Goal: Task Accomplishment & Management: Manage account settings

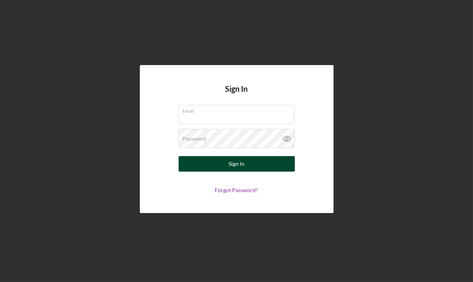
type input "[EMAIL_ADDRESS][DOMAIN_NAME]"
click at [230, 164] on div "Sign In" at bounding box center [237, 164] width 16 height 16
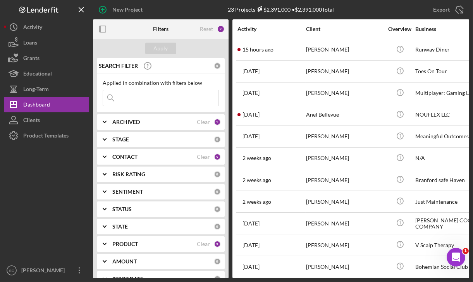
click at [139, 157] on div "CONTACT" at bounding box center [154, 157] width 84 height 6
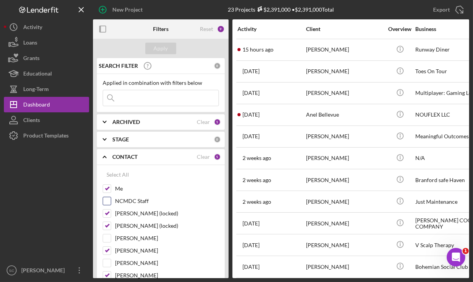
click at [107, 198] on input "NCMDC Staff" at bounding box center [107, 201] width 8 height 8
checkbox input "true"
click at [159, 49] on div "Apply" at bounding box center [161, 49] width 14 height 12
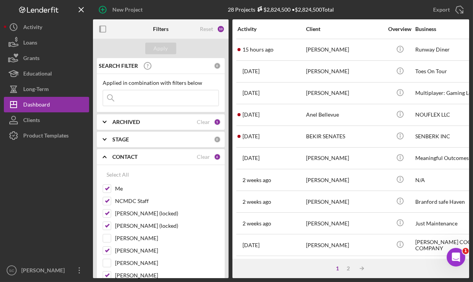
click at [253, 29] on div "Activity" at bounding box center [272, 29] width 68 height 6
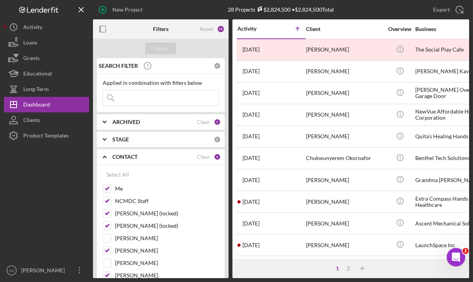
click at [253, 29] on div "Activity" at bounding box center [255, 29] width 34 height 6
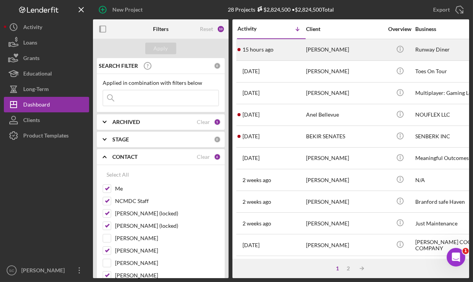
click at [326, 50] on div "[PERSON_NAME]" at bounding box center [345, 50] width 78 height 21
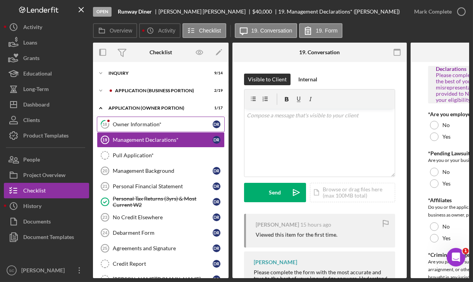
click at [165, 121] on div "Owner Information*" at bounding box center [163, 124] width 100 height 6
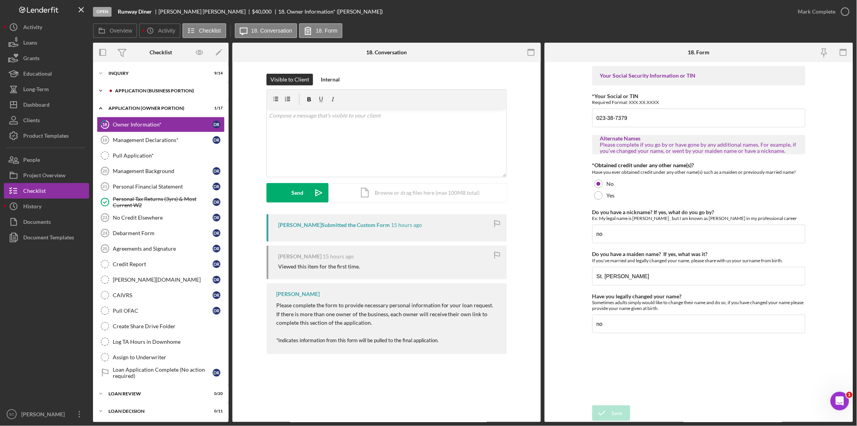
click at [147, 93] on div "Icon/Expander APPLICATION (BUSINESS PORTION) 2 / 19" at bounding box center [161, 91] width 136 height 16
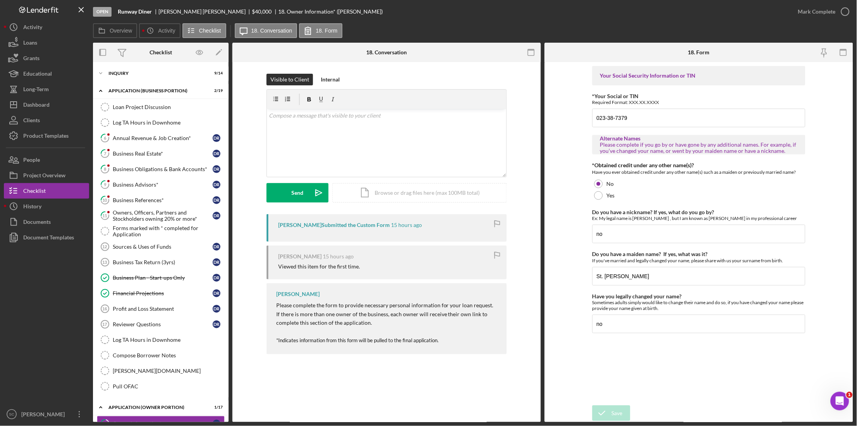
drag, startPoint x: 820, startPoint y: 12, endPoint x: 589, endPoint y: 61, distance: 236.8
click at [473, 12] on div "Mark Complete" at bounding box center [817, 12] width 38 height 16
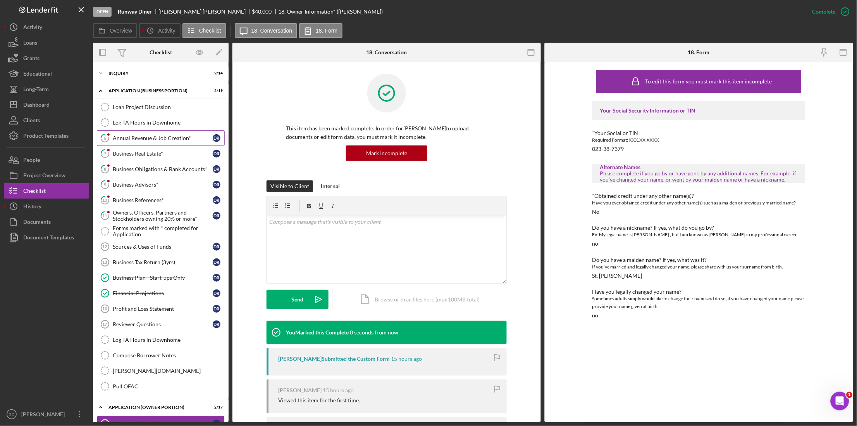
click at [134, 137] on div "Annual Revenue & Job Creation*" at bounding box center [163, 138] width 100 height 6
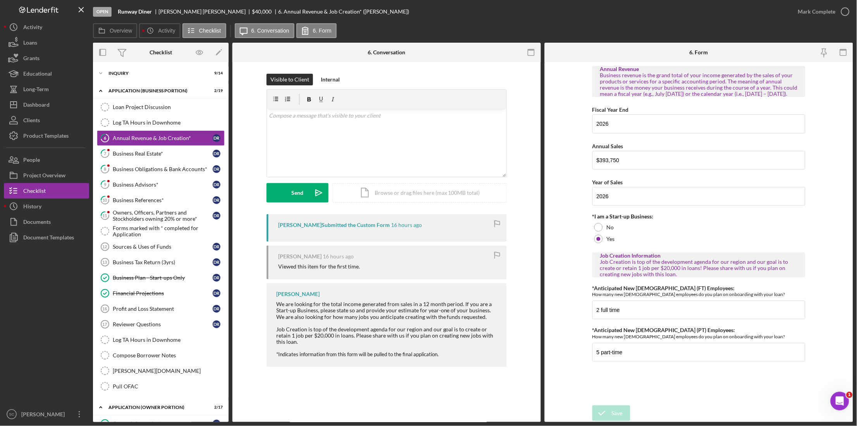
drag, startPoint x: 825, startPoint y: 13, endPoint x: 523, endPoint y: 77, distance: 308.7
click at [473, 15] on div "Mark Complete" at bounding box center [817, 12] width 38 height 16
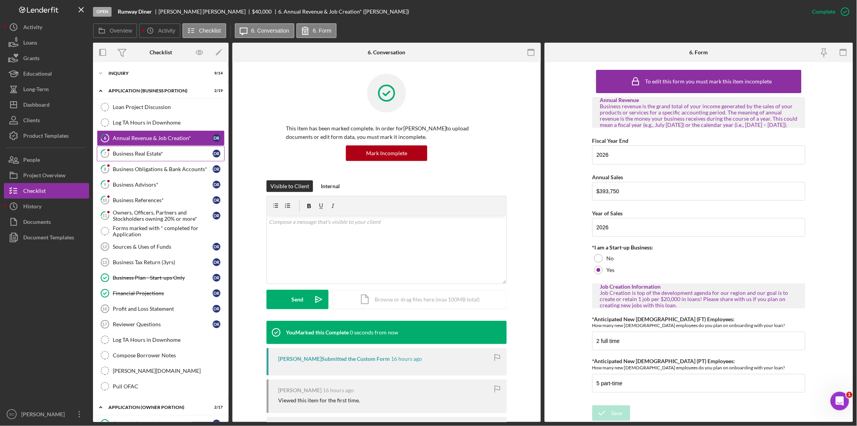
click at [139, 154] on div "Business Real Estate*" at bounding box center [163, 153] width 100 height 6
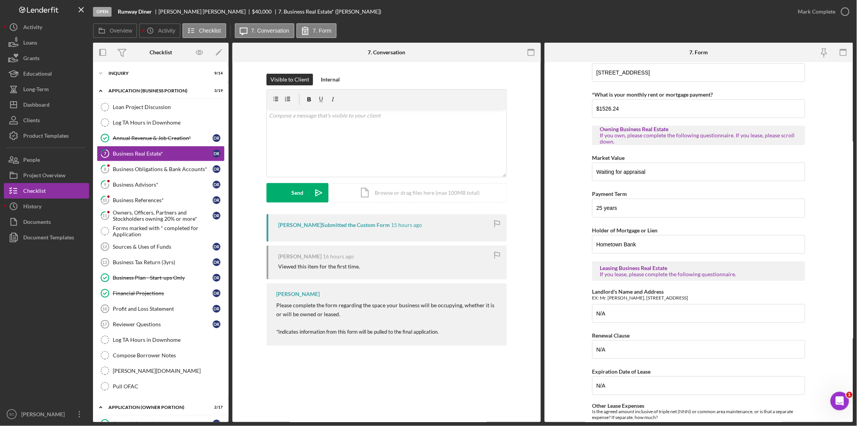
scroll to position [145, 0]
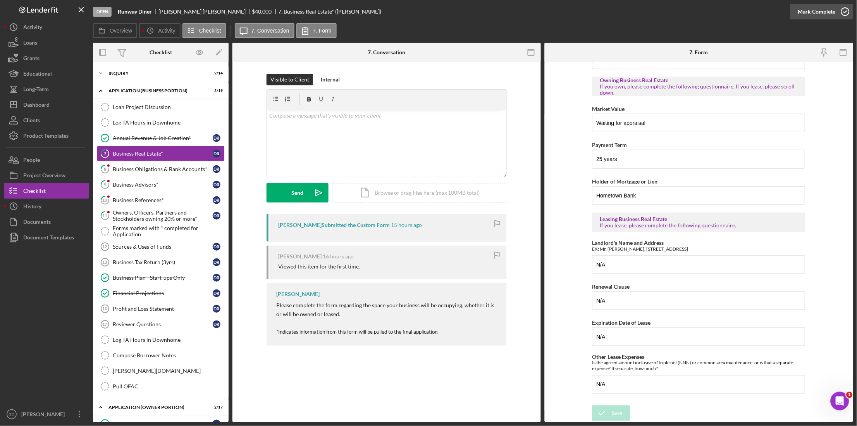
click at [473, 7] on div "Mark Complete" at bounding box center [817, 12] width 38 height 16
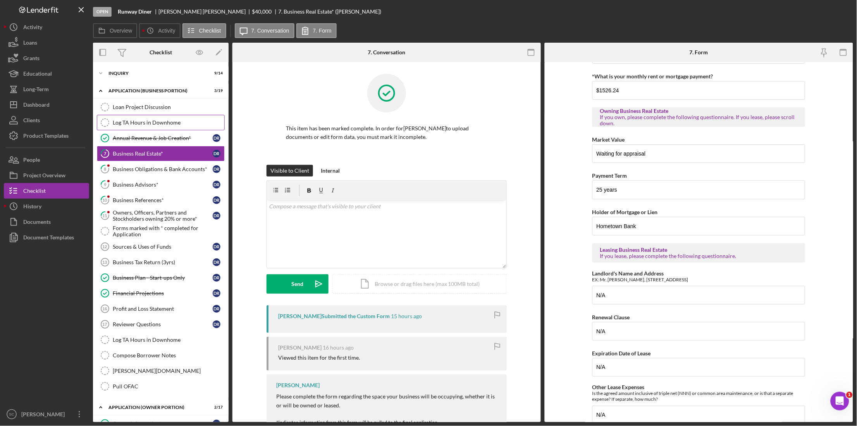
scroll to position [176, 0]
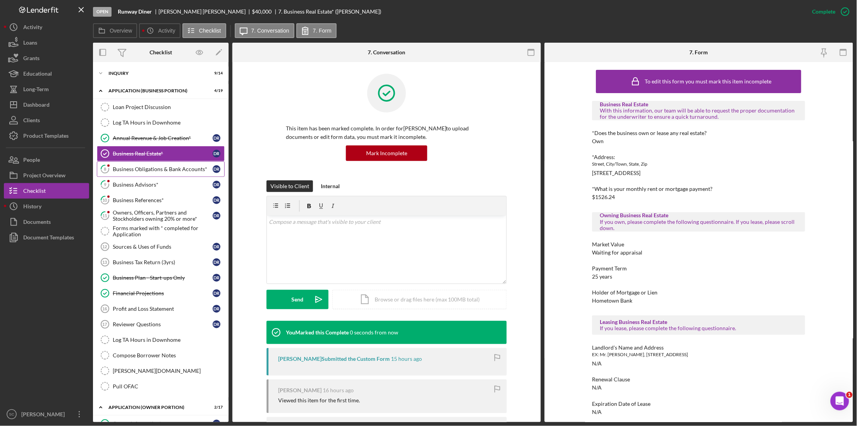
click at [160, 170] on div "Business Obligations & Bank Accounts*" at bounding box center [163, 169] width 100 height 6
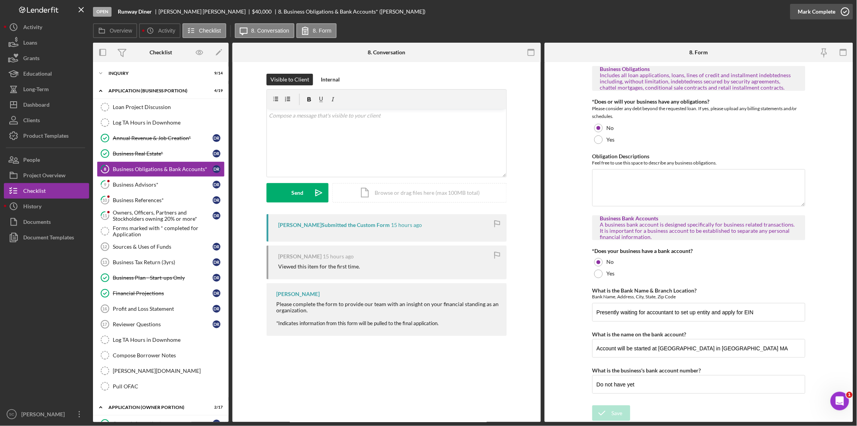
click at [473, 15] on div "Mark Complete" at bounding box center [817, 12] width 38 height 16
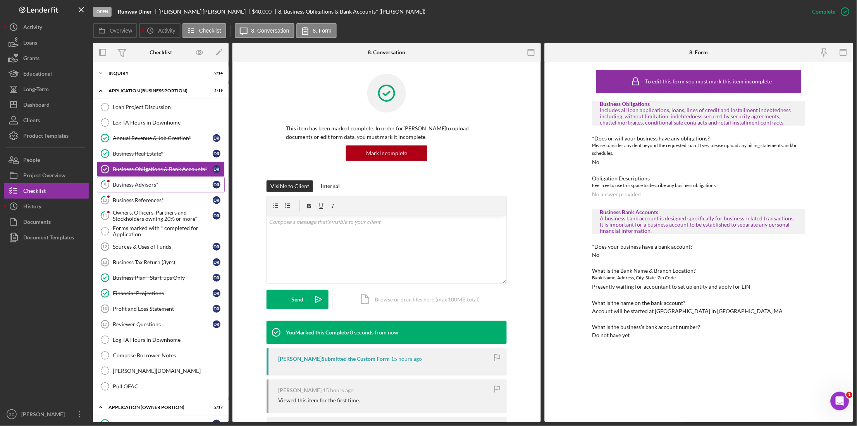
drag, startPoint x: 138, startPoint y: 183, endPoint x: 276, endPoint y: 191, distance: 137.8
click at [139, 183] on div "Business Advisors*" at bounding box center [163, 184] width 100 height 6
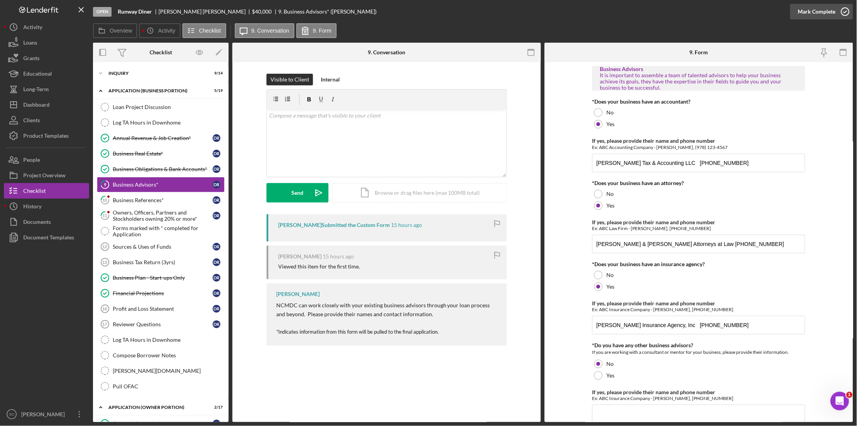
click at [473, 10] on div "Mark Complete" at bounding box center [817, 12] width 38 height 16
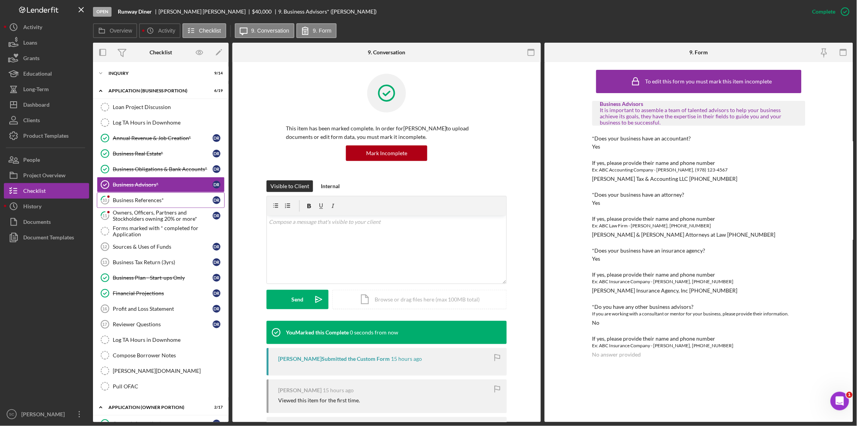
click at [145, 198] on div "Business References*" at bounding box center [163, 200] width 100 height 6
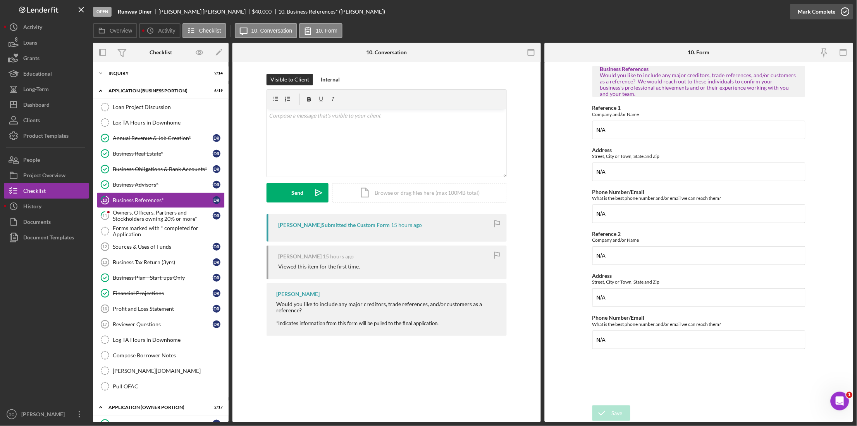
click at [473, 13] on div "Mark Complete" at bounding box center [817, 12] width 38 height 16
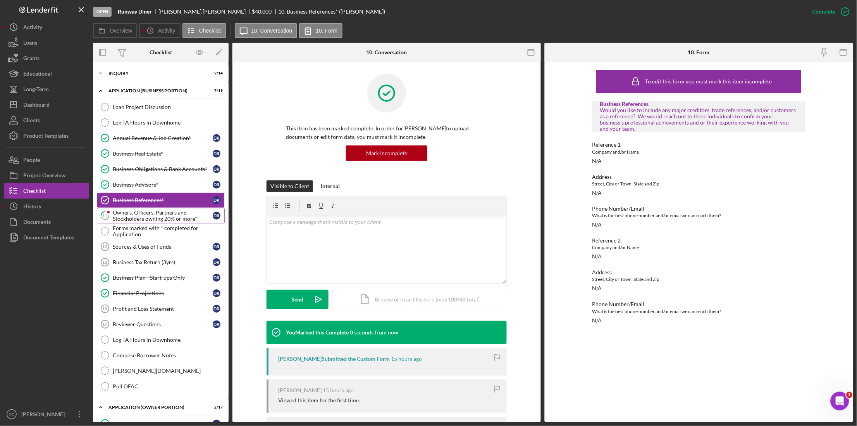
click at [133, 217] on div "Owners, Officers, Partners and Stockholders owning 20% or more*" at bounding box center [163, 215] width 100 height 12
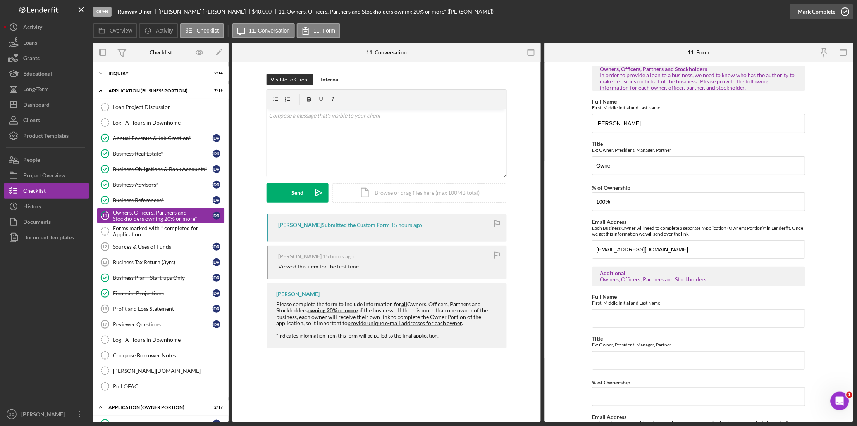
click at [473, 12] on div "Mark Complete" at bounding box center [817, 12] width 38 height 16
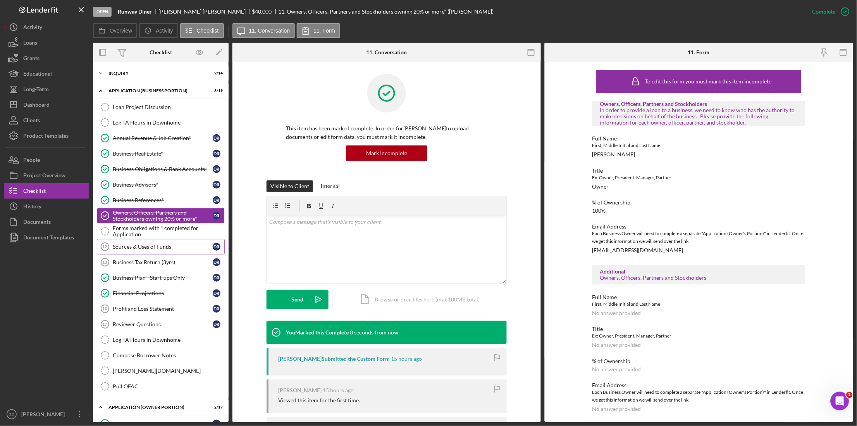
click at [131, 252] on link "Sources & Uses of Funds 12 Sources & Uses of Funds D R" at bounding box center [161, 247] width 128 height 16
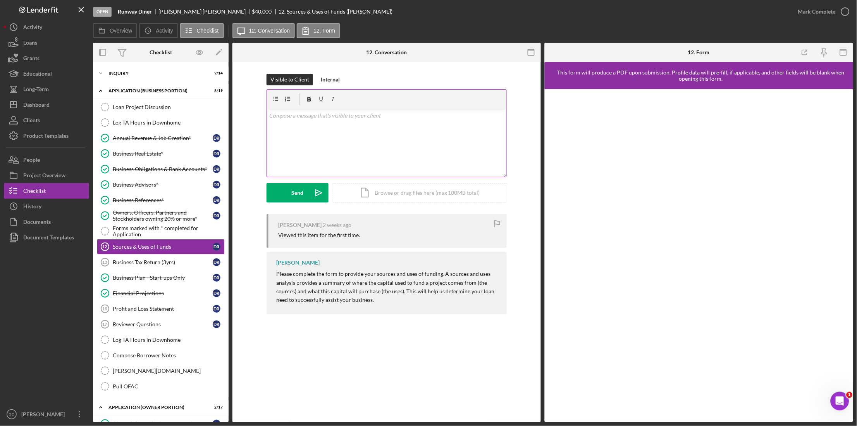
click at [283, 122] on div "v Color teal Color pink Remove color Add row above Add row below Add column bef…" at bounding box center [387, 143] width 240 height 68
click at [306, 196] on button "Send Icon/icon-invite-send" at bounding box center [298, 192] width 62 height 19
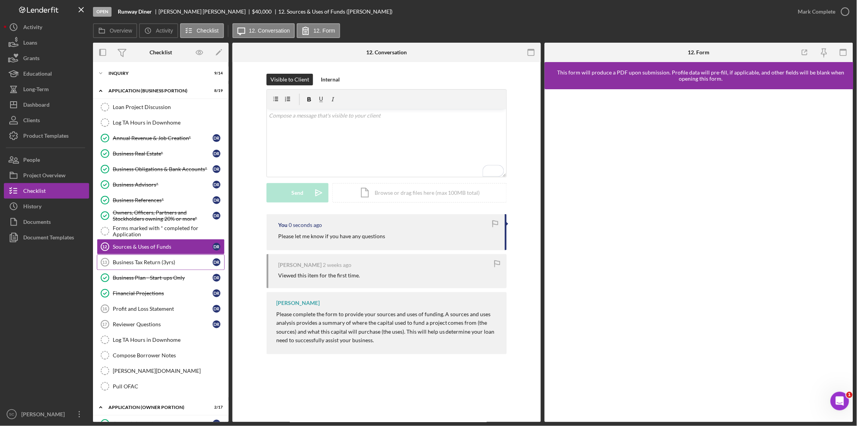
click at [151, 265] on div "Business Tax Return (3yrs)" at bounding box center [163, 262] width 100 height 6
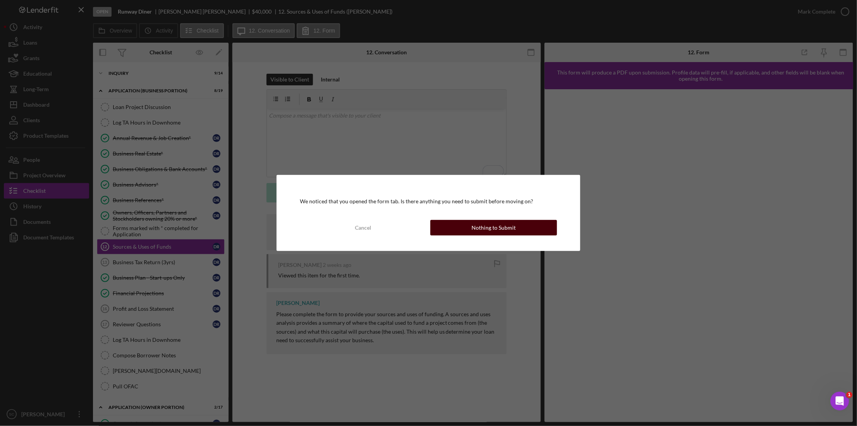
click at [473, 227] on div "Nothing to Submit" at bounding box center [494, 228] width 44 height 16
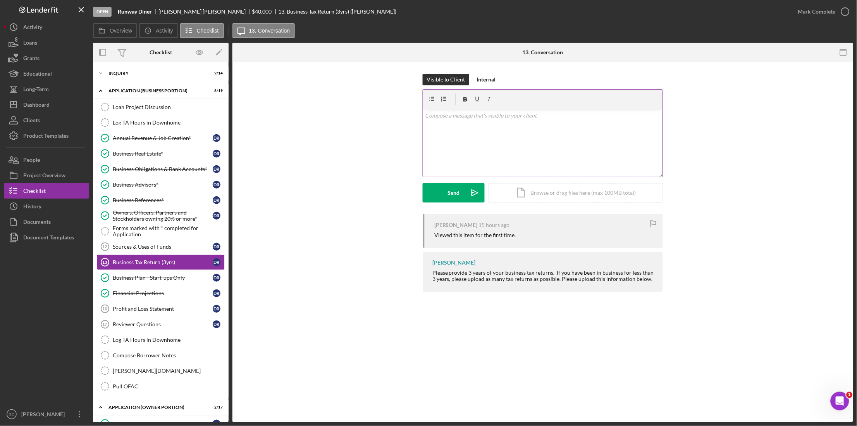
click at [466, 124] on div "v Color teal Color pink Remove color Add row above Add row below Add column bef…" at bounding box center [543, 143] width 240 height 68
click at [131, 240] on link "Sources & Uses of Funds 12 Sources & Uses of Funds D R" at bounding box center [161, 247] width 128 height 16
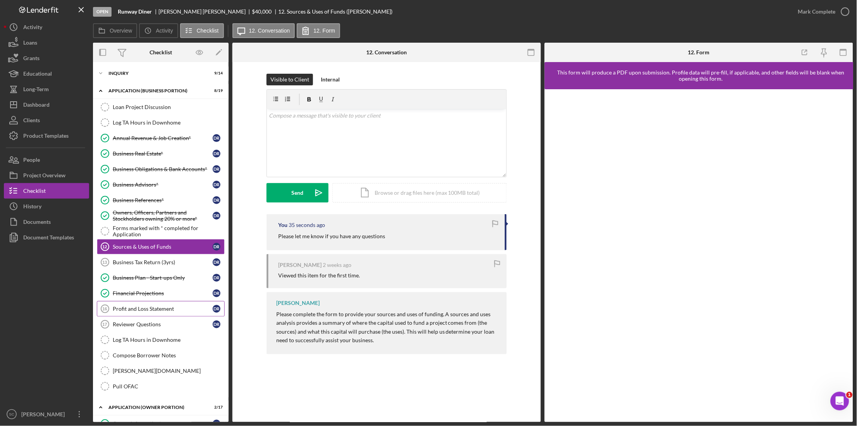
click at [129, 282] on div "Profit and Loss Statement" at bounding box center [163, 308] width 100 height 6
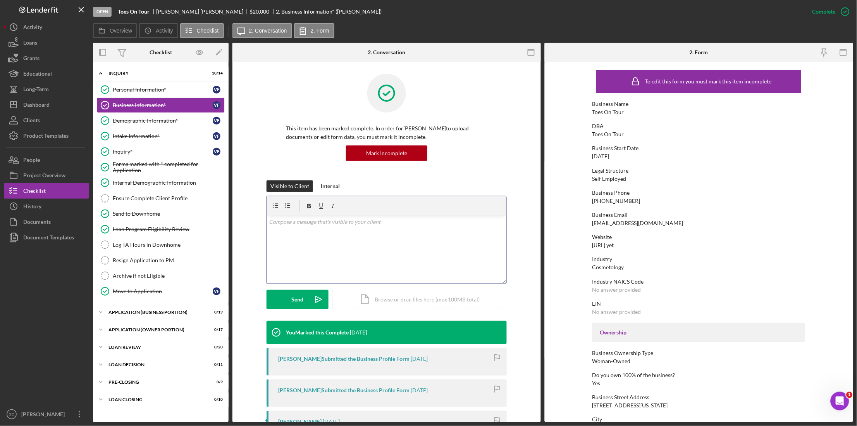
click at [320, 223] on p at bounding box center [386, 221] width 235 height 9
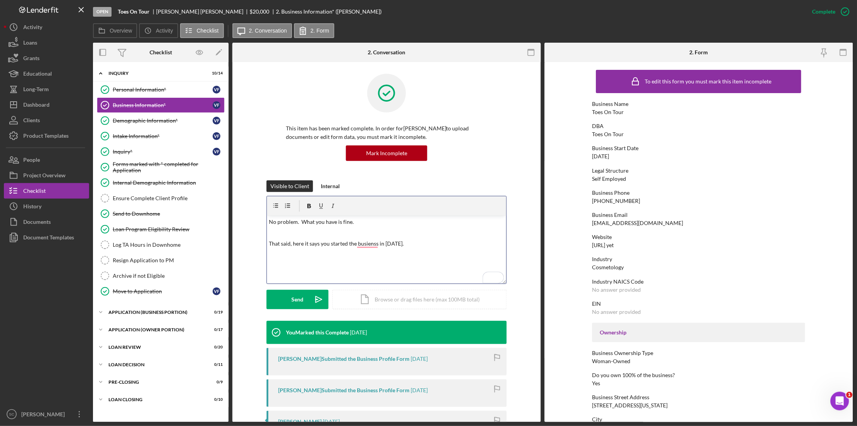
click at [370, 240] on p "That said, here it says you started the busienss in April 2025." at bounding box center [386, 243] width 235 height 9
click at [370, 243] on p "That said, here it says you started the busienss in April 2025." at bounding box center [386, 243] width 235 height 9
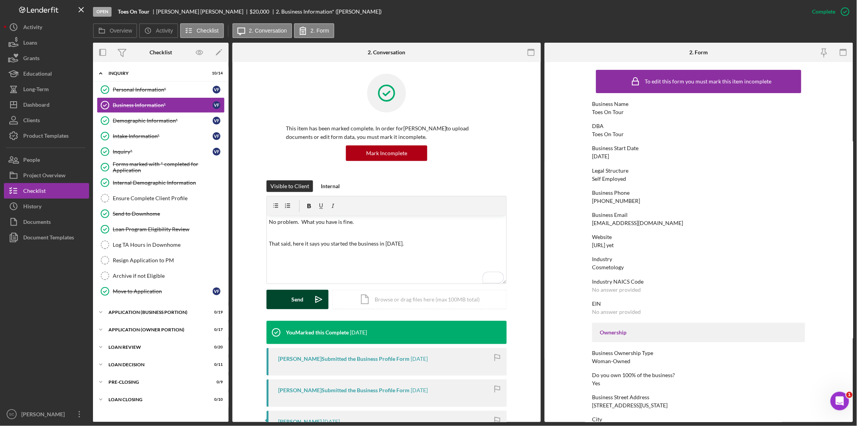
click at [292, 295] on div "Send" at bounding box center [298, 298] width 12 height 19
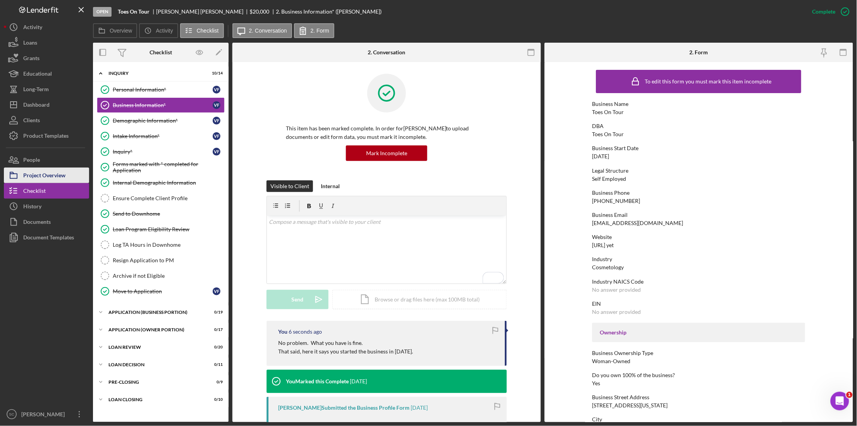
click at [50, 171] on div "Project Overview" at bounding box center [44, 175] width 42 height 17
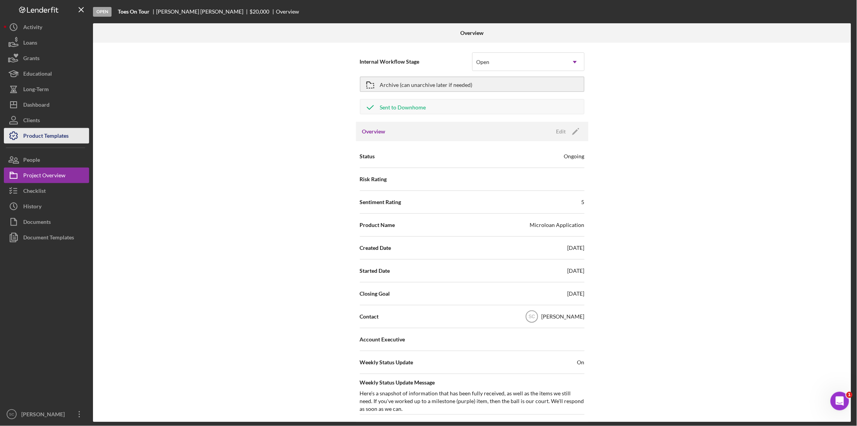
click at [47, 133] on div "Product Templates" at bounding box center [45, 136] width 45 height 17
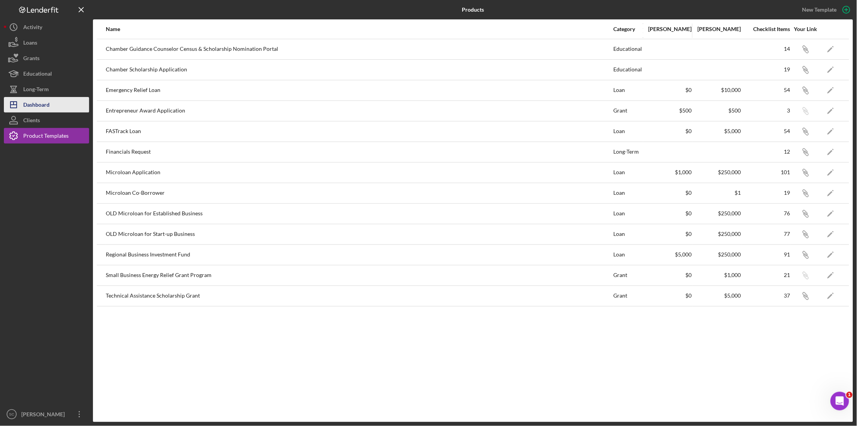
click at [46, 106] on div "Dashboard" at bounding box center [36, 105] width 26 height 17
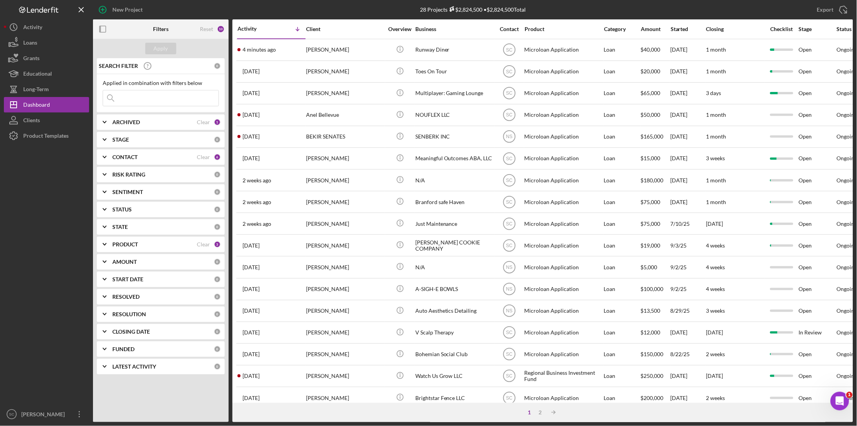
click at [127, 100] on input at bounding box center [160, 98] width 115 height 16
click at [119, 100] on input at bounding box center [160, 98] width 115 height 16
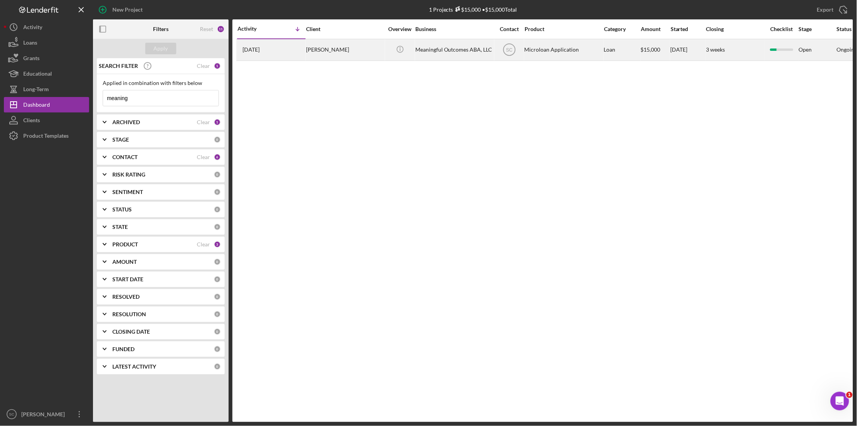
type input "meaning"
click at [427, 55] on div "Meaningful Outcomes ABA, LLC" at bounding box center [454, 50] width 78 height 21
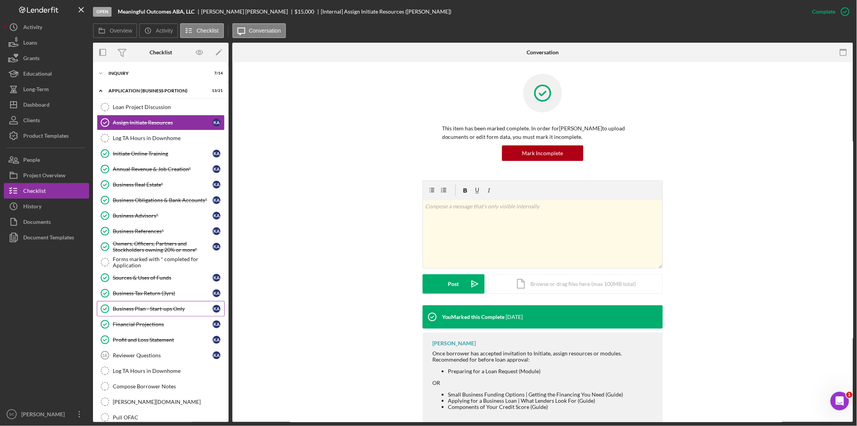
click at [152, 312] on div "Business Plan - Start-ups Only" at bounding box center [163, 308] width 100 height 6
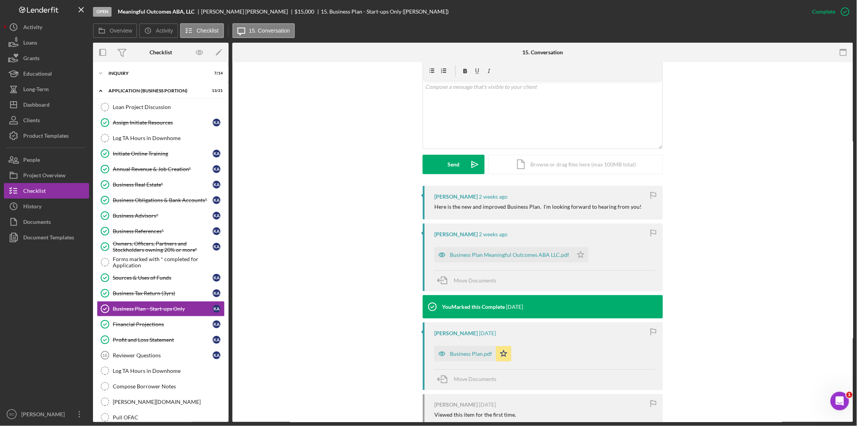
scroll to position [145, 0]
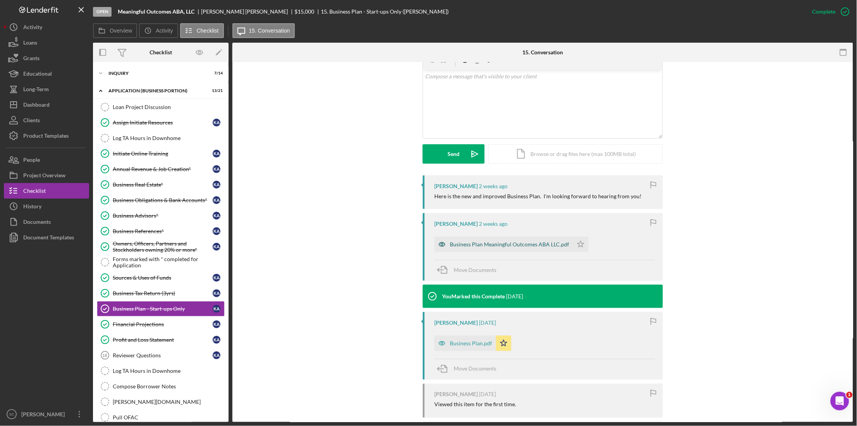
click at [465, 246] on div "Business Plan Meaningful Outcomes ABA LLC.pdf" at bounding box center [509, 244] width 119 height 6
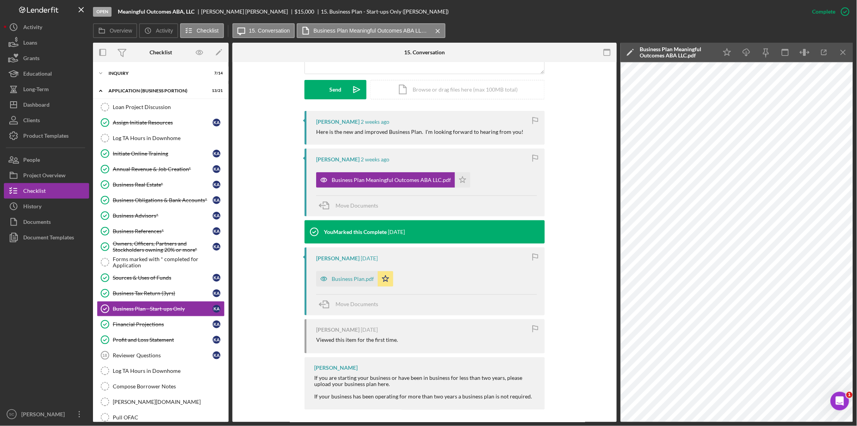
scroll to position [213, 0]
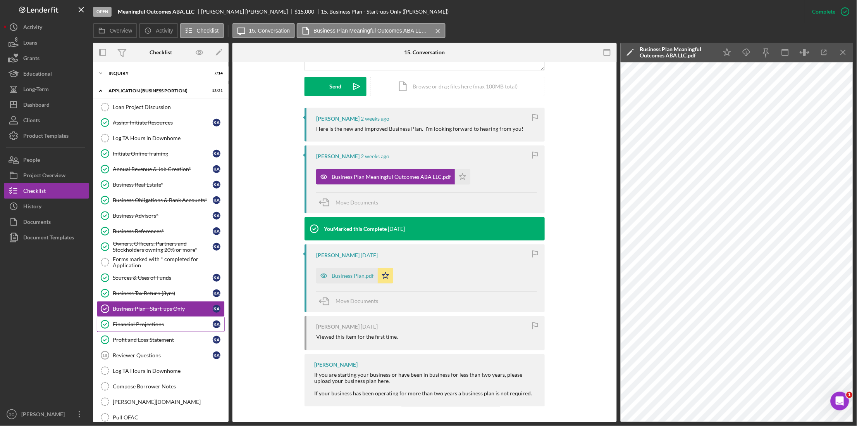
click at [149, 327] on div "Financial Projections" at bounding box center [163, 324] width 100 height 6
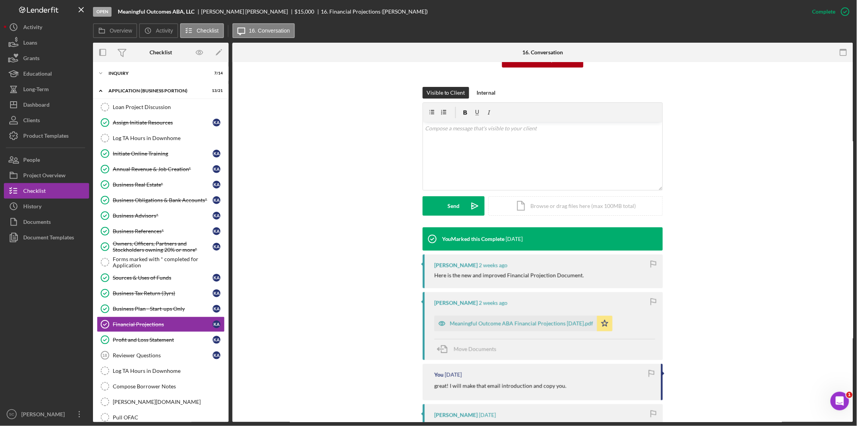
scroll to position [97, 0]
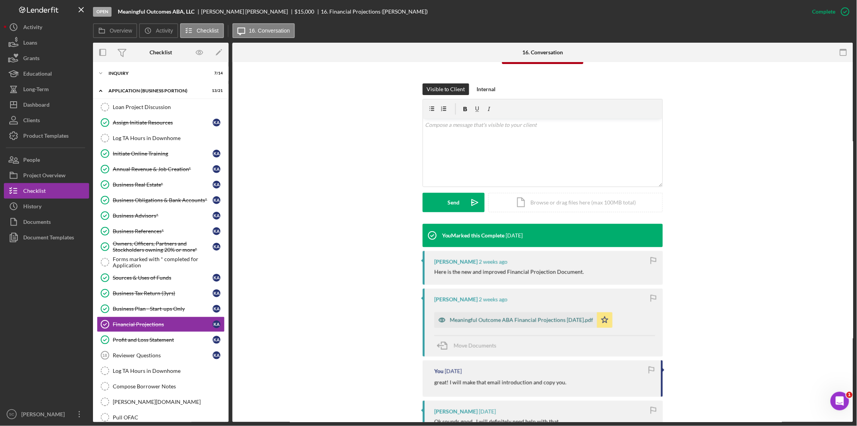
click at [476, 325] on div "Meaningful Outcome ABA Financial Projections 09-11-2025.pdf" at bounding box center [515, 320] width 163 height 16
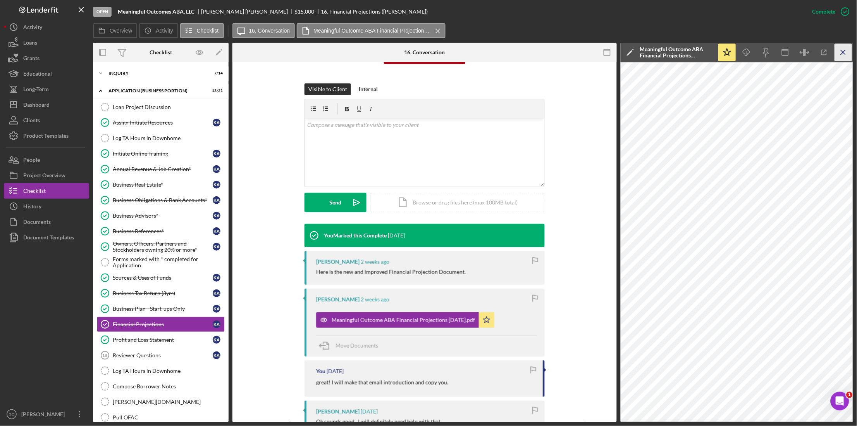
click at [843, 52] on icon "Icon/Menu Close" at bounding box center [843, 52] width 17 height 17
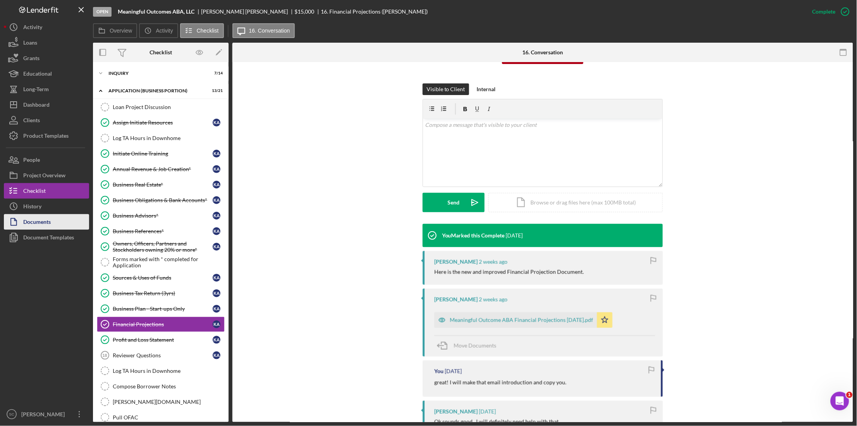
click at [37, 229] on div "Documents" at bounding box center [37, 222] width 28 height 17
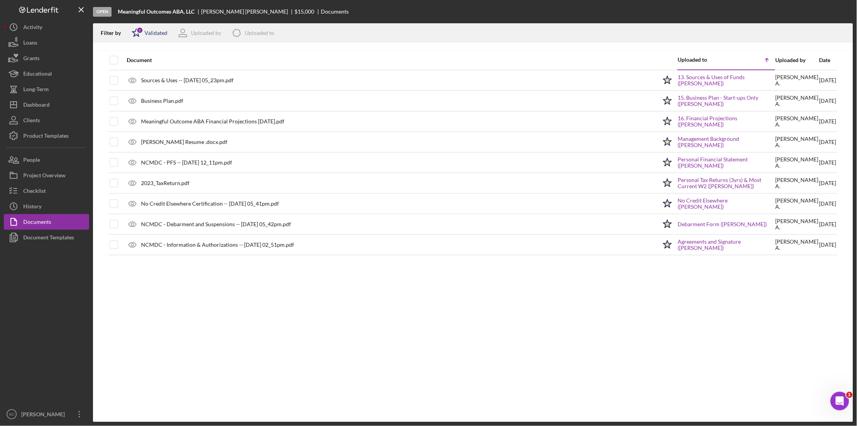
click at [162, 33] on div "Validated" at bounding box center [156, 33] width 23 height 6
click at [133, 73] on input "checkbox" at bounding box center [136, 74] width 8 height 8
checkbox input "true"
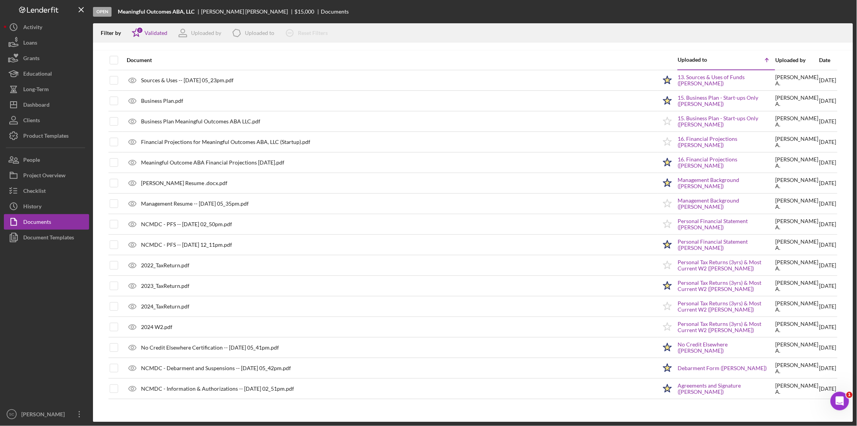
drag, startPoint x: 52, startPoint y: 296, endPoint x: 51, endPoint y: 248, distance: 47.7
click at [52, 294] on div at bounding box center [46, 325] width 85 height 161
click at [52, 240] on div "Document Templates" at bounding box center [48, 237] width 51 height 17
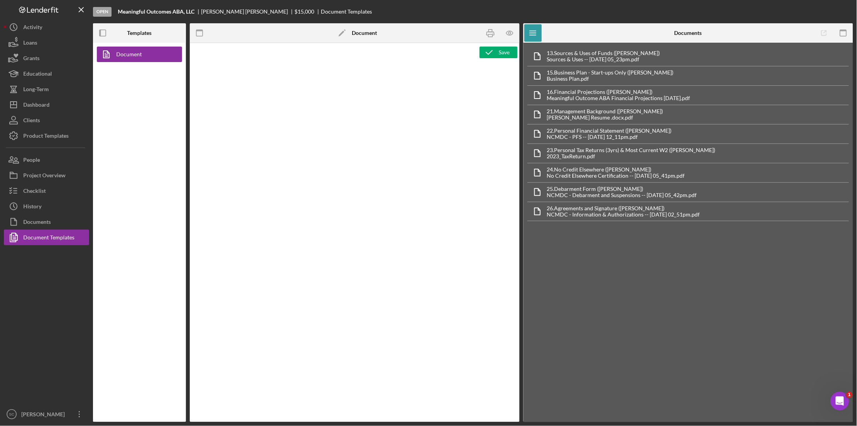
type textarea "<p style="text-align: center; line-height: normal; margin: 0 0 8pt; font-size: …"
click at [488, 33] on icon "button" at bounding box center [490, 32] width 17 height 17
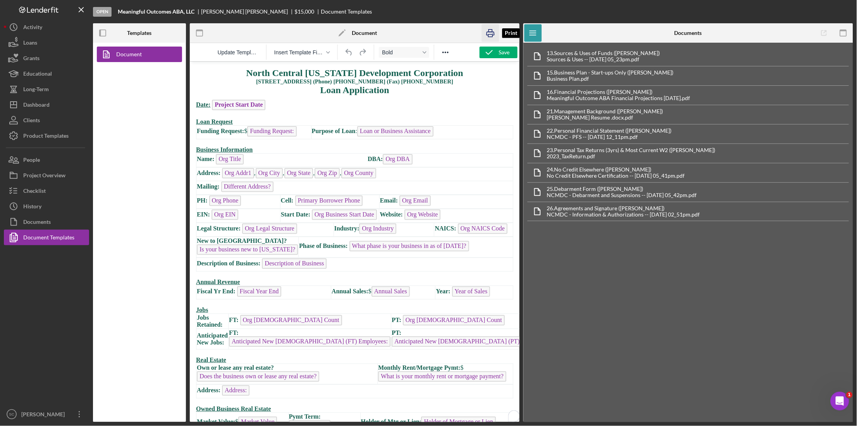
click at [489, 31] on icon "button" at bounding box center [490, 32] width 17 height 17
click at [47, 193] on button "Checklist" at bounding box center [46, 191] width 85 height 16
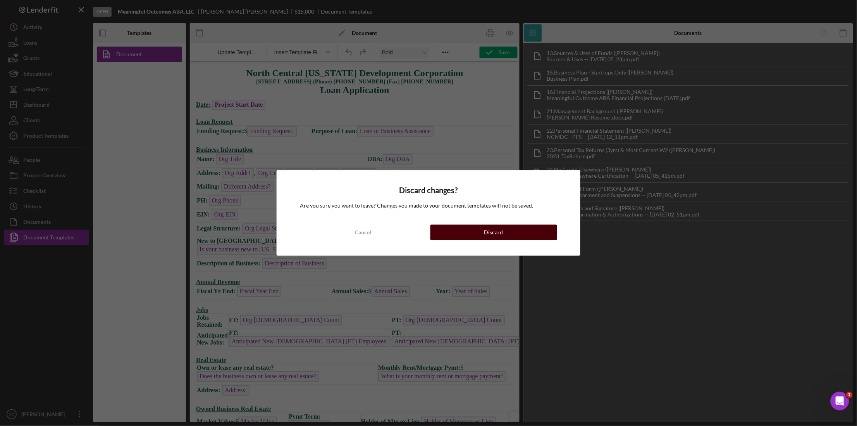
click at [476, 229] on button "Discard" at bounding box center [494, 232] width 127 height 16
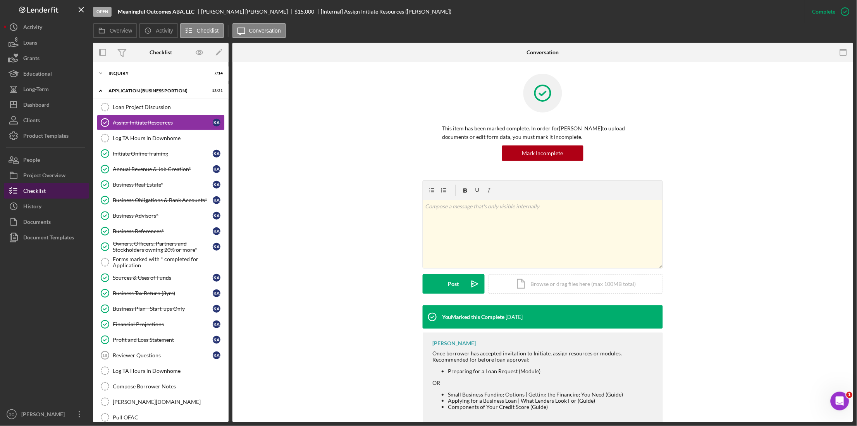
click at [40, 194] on div "Checklist" at bounding box center [34, 191] width 22 height 17
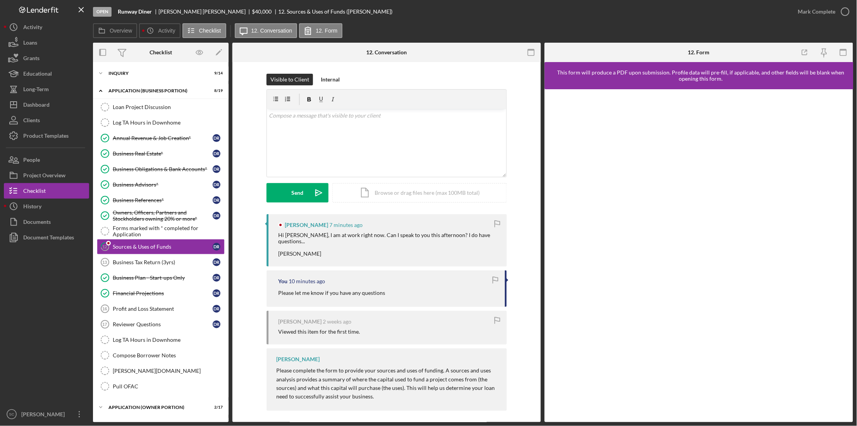
scroll to position [6, 0]
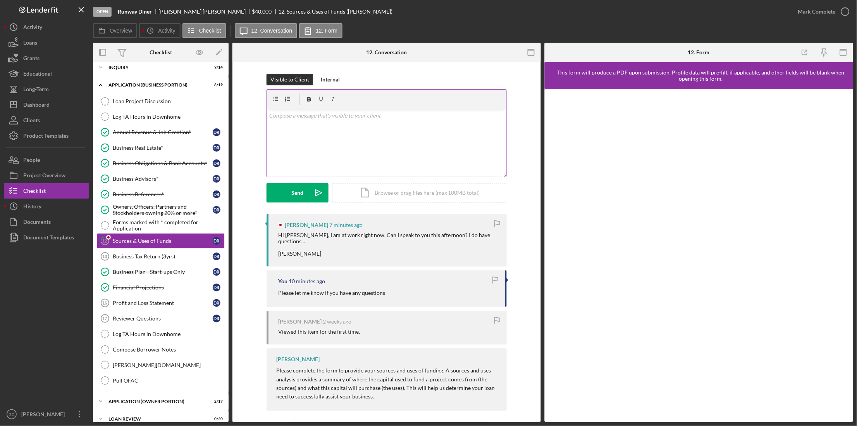
drag, startPoint x: 322, startPoint y: 130, endPoint x: 324, endPoint y: 122, distance: 8.0
click at [322, 129] on div "v Color teal Color pink Remove color Add row above Add row below Add column bef…" at bounding box center [387, 143] width 240 height 68
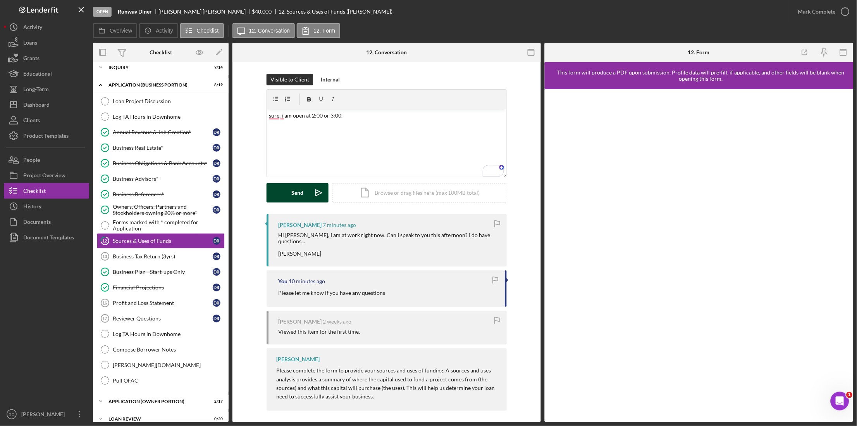
click at [289, 191] on button "Send Icon/icon-invite-send" at bounding box center [298, 192] width 62 height 19
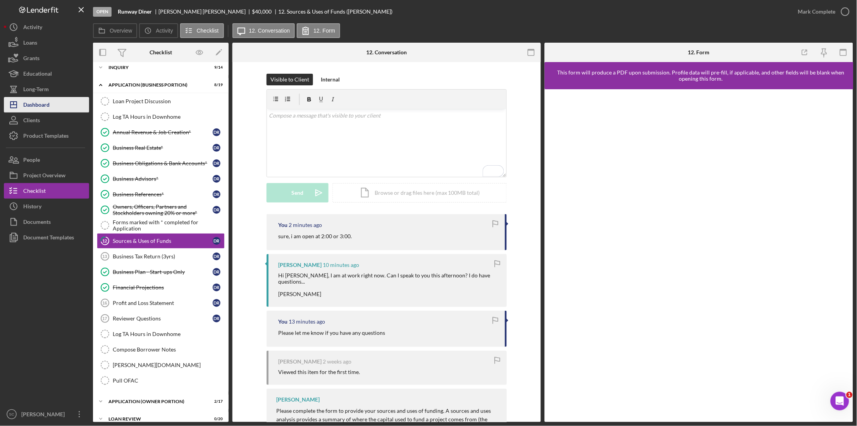
click at [52, 103] on button "Icon/Dashboard Dashboard" at bounding box center [46, 105] width 85 height 16
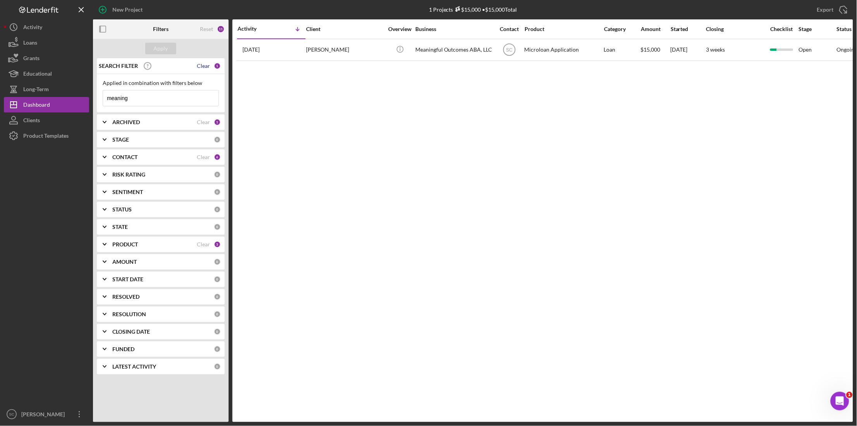
click at [204, 66] on div "Clear" at bounding box center [203, 66] width 13 height 6
drag, startPoint x: 145, startPoint y: 98, endPoint x: 160, endPoint y: 63, distance: 38.1
click at [145, 93] on input at bounding box center [160, 98] width 115 height 16
click at [161, 53] on div "Apply" at bounding box center [161, 49] width 14 height 12
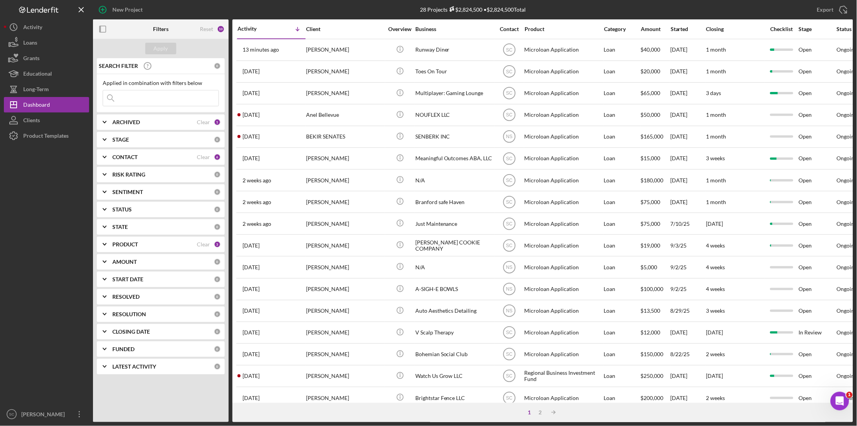
click at [504, 30] on div "Contact" at bounding box center [509, 29] width 29 height 6
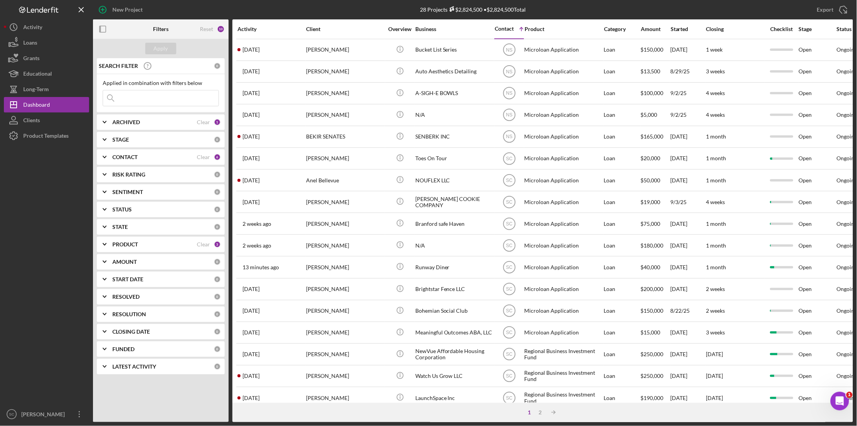
click at [145, 158] on div "CONTACT" at bounding box center [154, 157] width 84 height 6
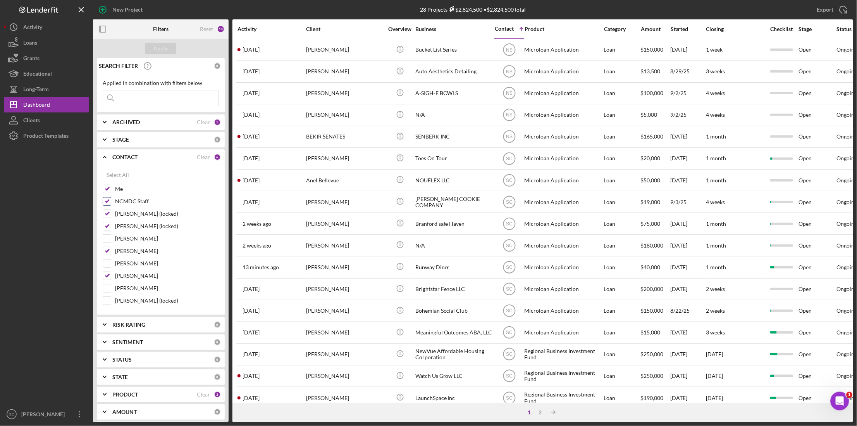
click at [107, 203] on input "NCMDC Staff" at bounding box center [107, 201] width 8 height 8
checkbox input "false"
click at [161, 52] on div "Apply" at bounding box center [161, 49] width 14 height 12
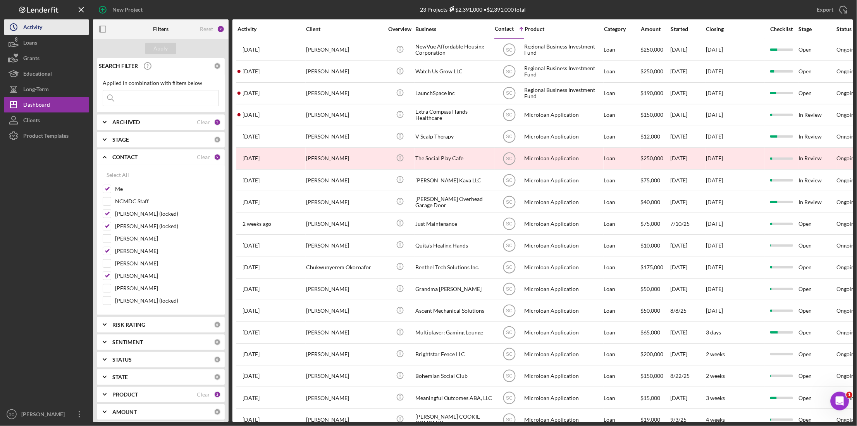
click at [39, 30] on div "Activity" at bounding box center [32, 27] width 19 height 17
